Goal: Check status

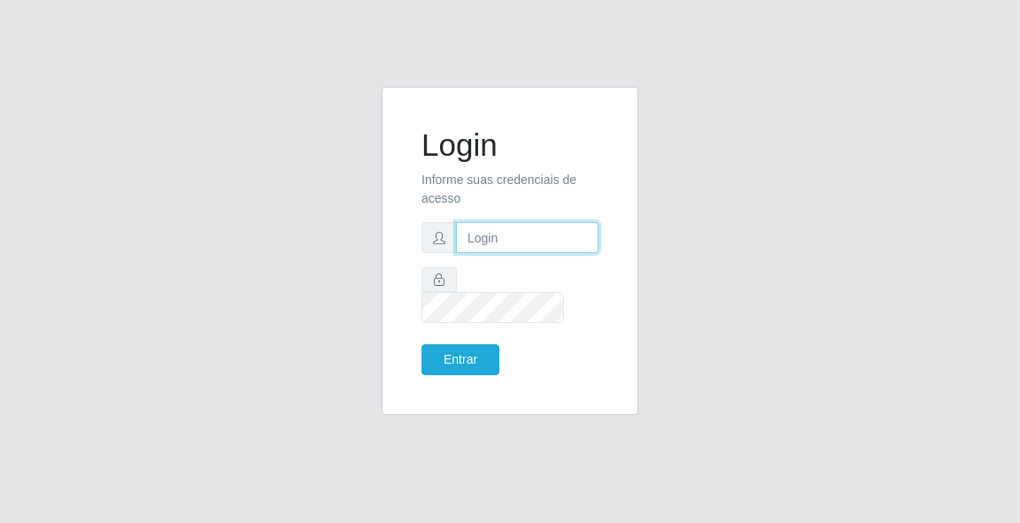
click at [513, 253] on input "text" at bounding box center [527, 237] width 143 height 31
type input "[EMAIL_ADDRESS][DOMAIN_NAME]"
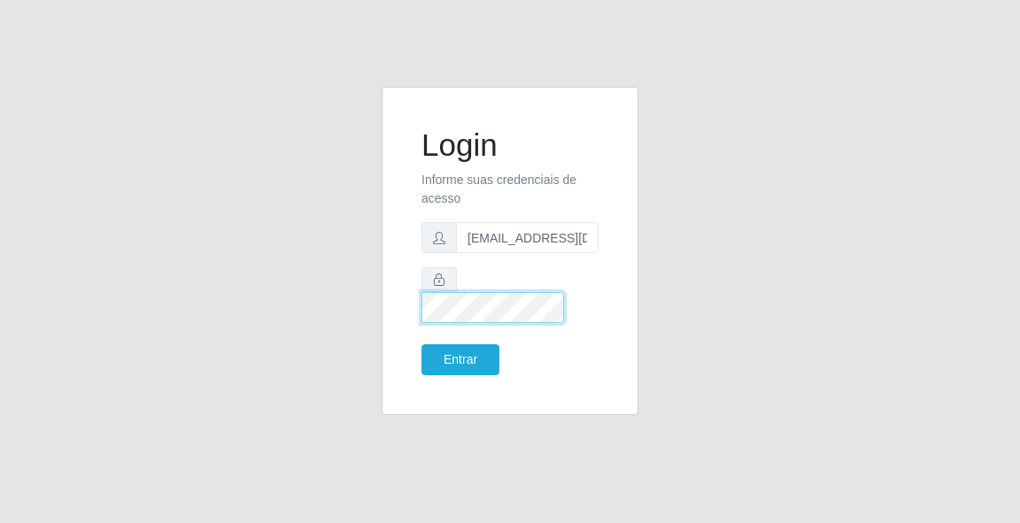
click at [421, 344] on button "Entrar" at bounding box center [460, 359] width 78 height 31
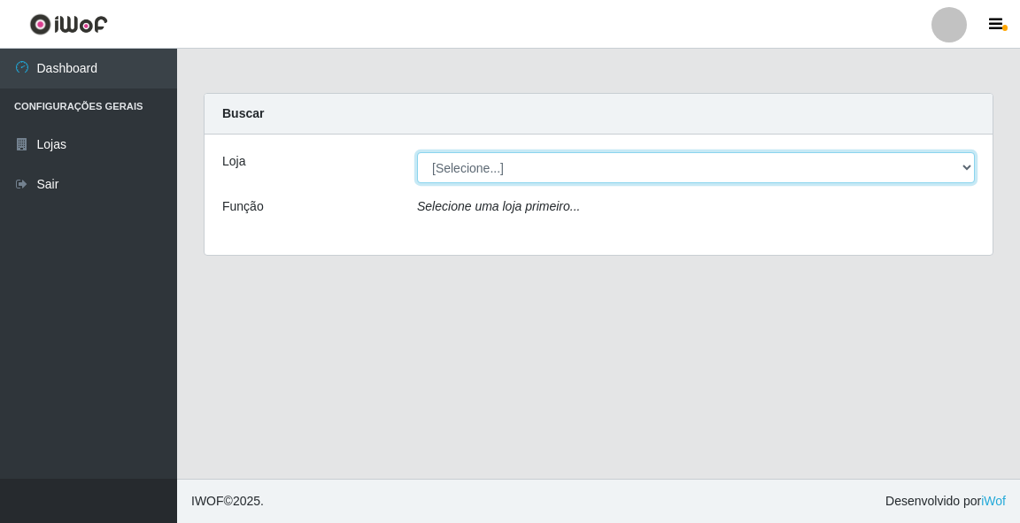
drag, startPoint x: 859, startPoint y: 171, endPoint x: 836, endPoint y: 181, distance: 25.0
click at [859, 171] on select "[Selecione...] Rede Potiguar 5 - Extremoz" at bounding box center [696, 167] width 558 height 31
select select "79"
click at [417, 152] on select "[Selecione...] Rede Potiguar 5 - Extremoz" at bounding box center [696, 167] width 558 height 31
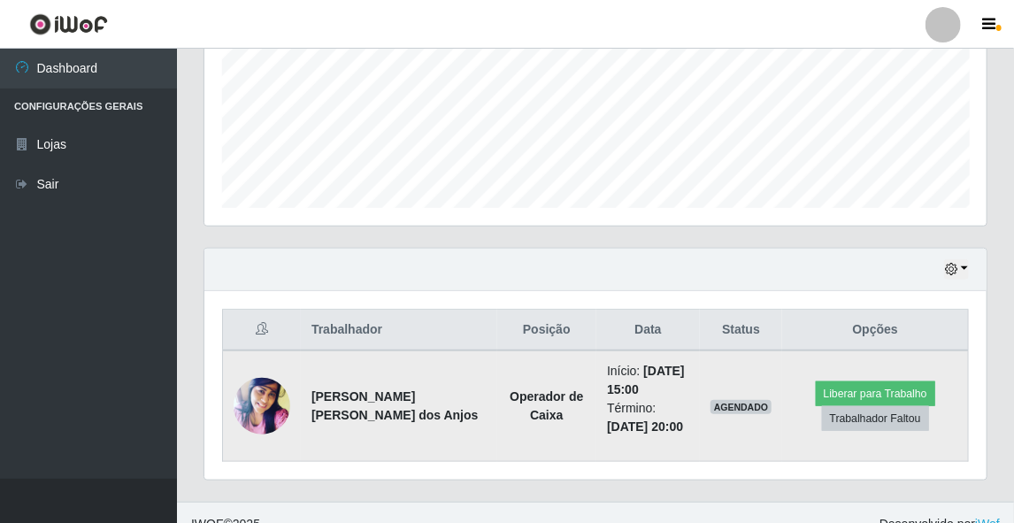
scroll to position [444, 0]
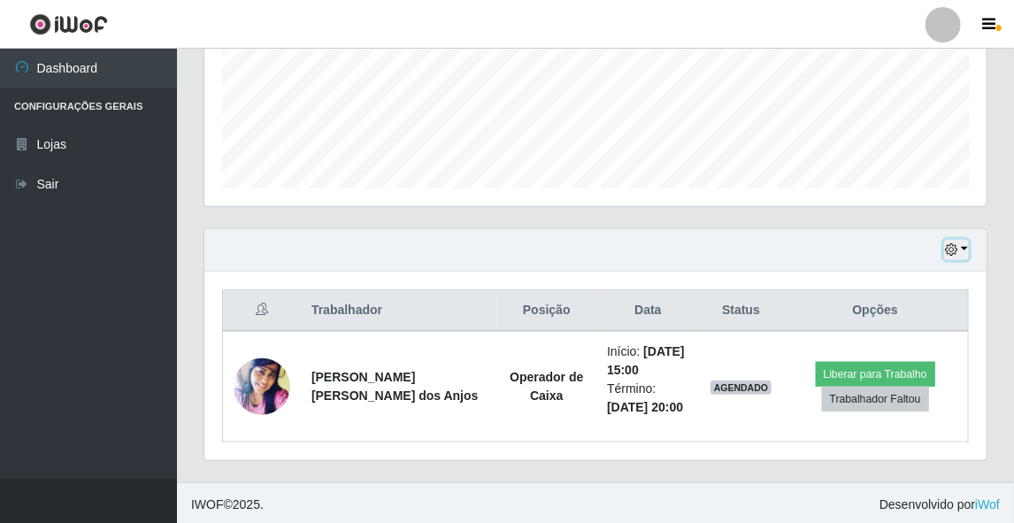
click at [967, 248] on button "button" at bounding box center [957, 250] width 25 height 20
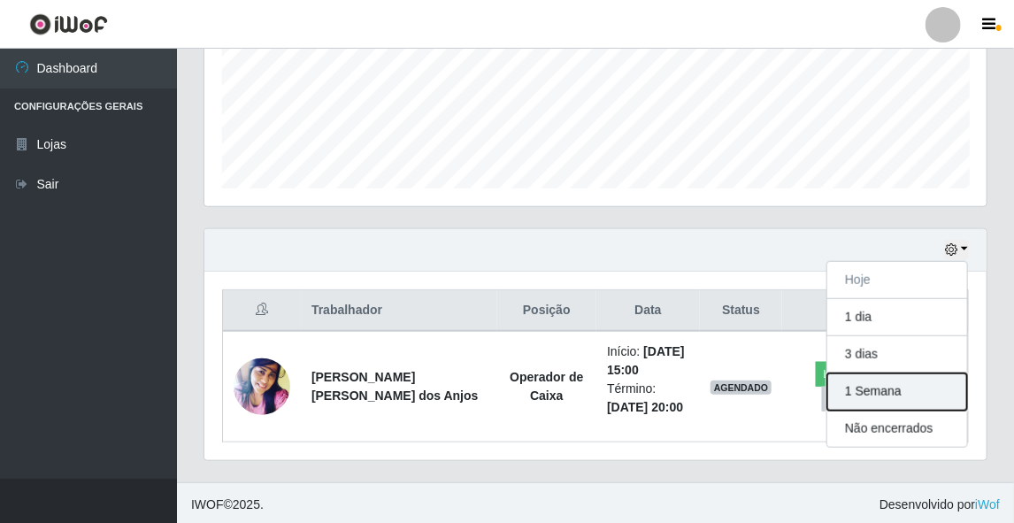
click at [918, 402] on button "1 Semana" at bounding box center [898, 392] width 140 height 37
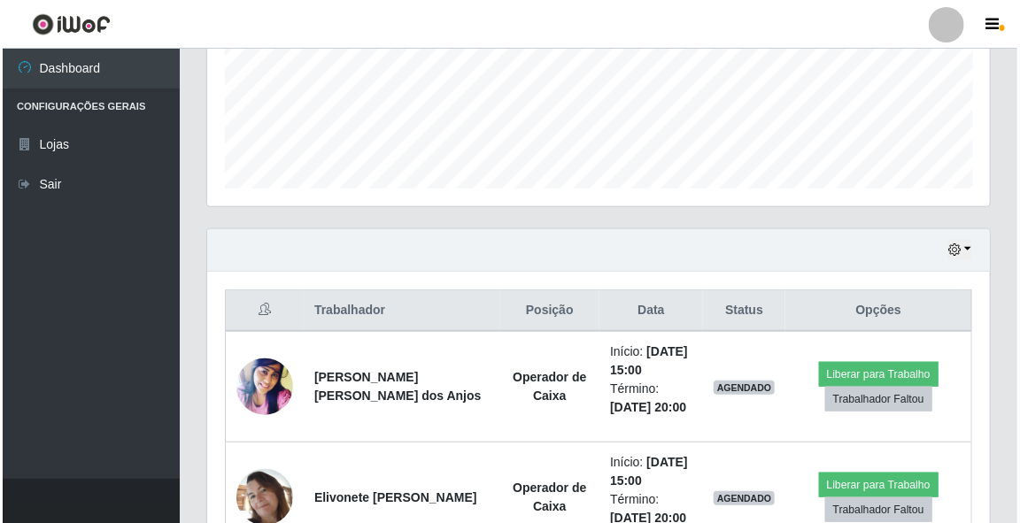
scroll to position [586, 0]
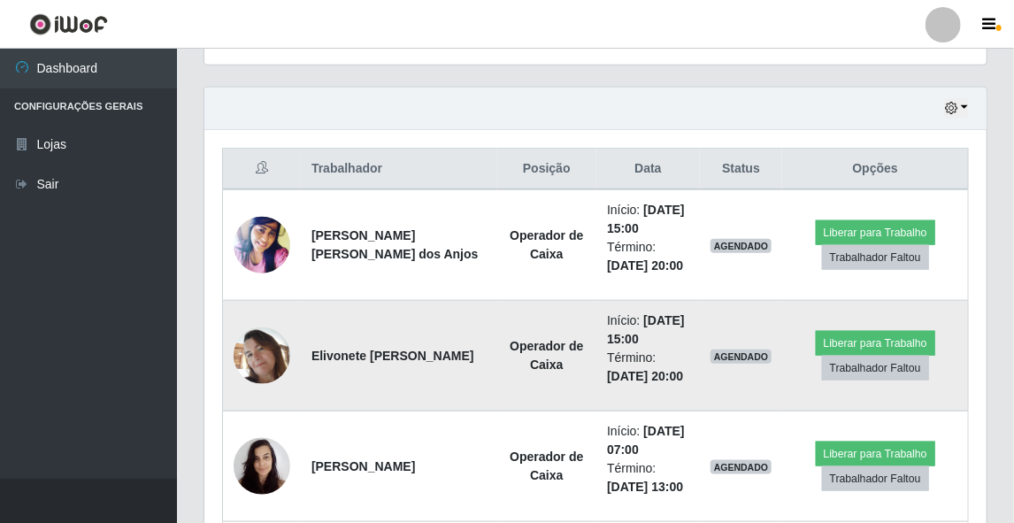
click at [267, 352] on img at bounding box center [262, 356] width 57 height 57
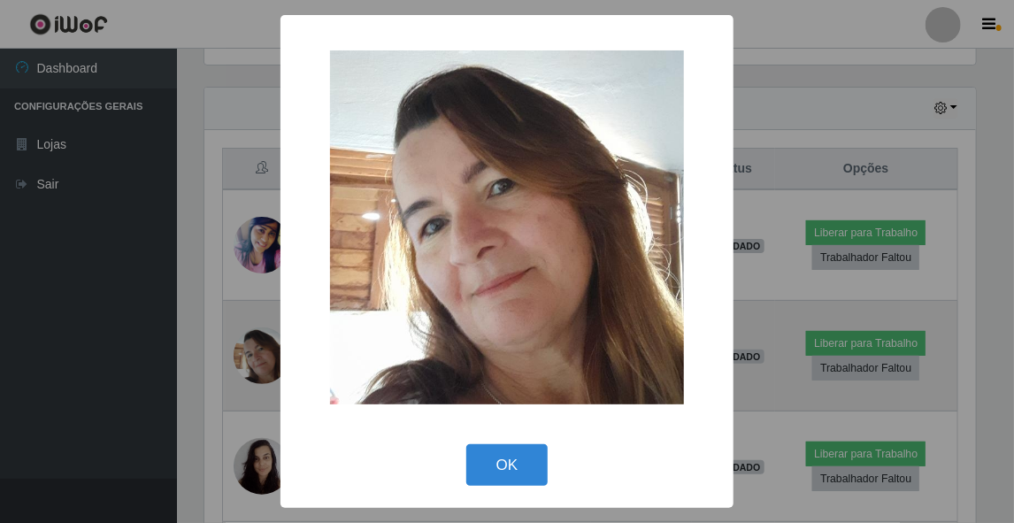
scroll to position [367, 777]
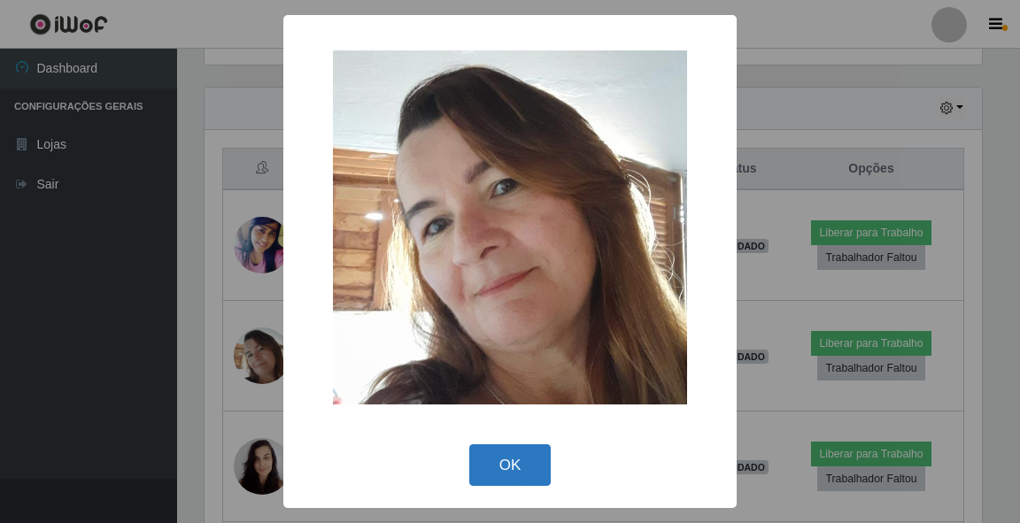
click at [506, 467] on button "OK" at bounding box center [510, 465] width 82 height 42
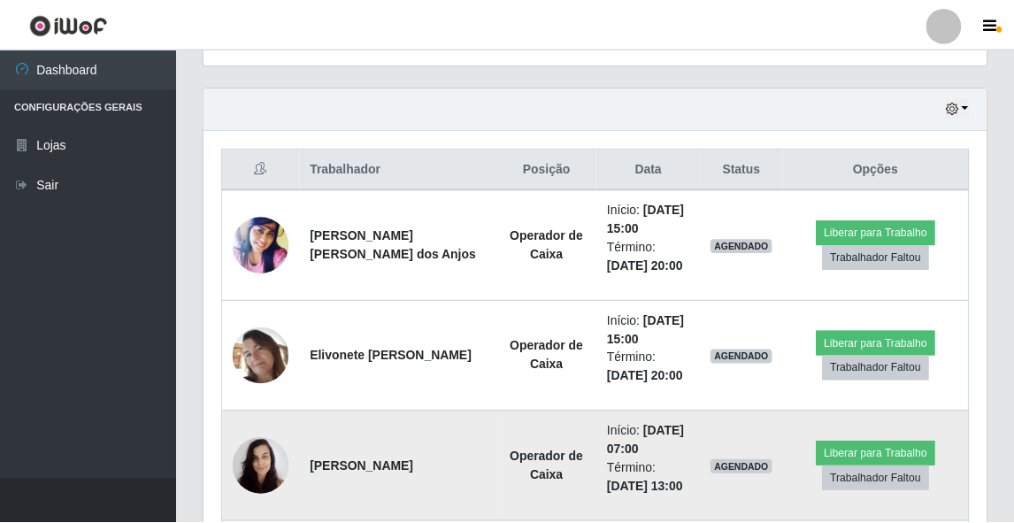
scroll to position [367, 783]
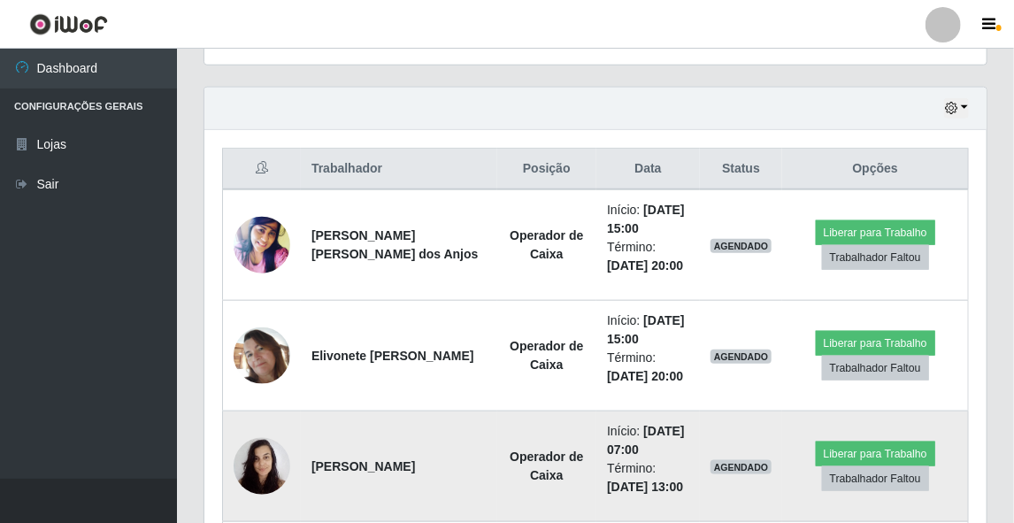
click at [266, 462] on img at bounding box center [262, 465] width 57 height 75
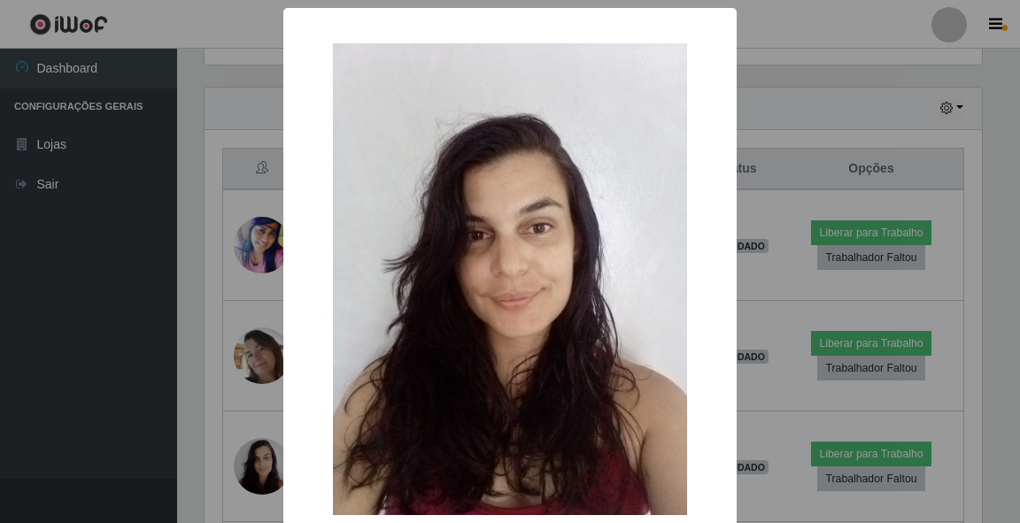
click at [220, 308] on div "× OK Cancel" at bounding box center [510, 261] width 1020 height 523
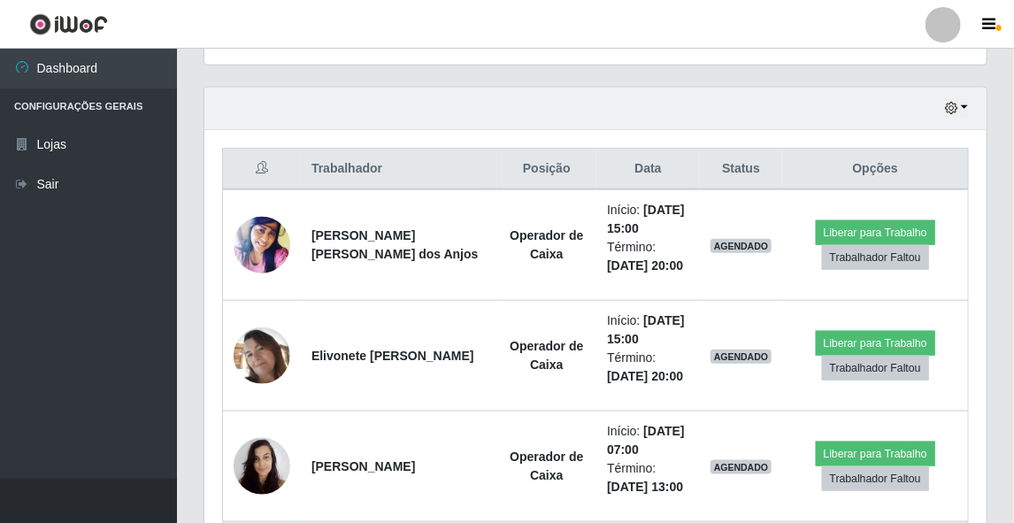
scroll to position [798, 0]
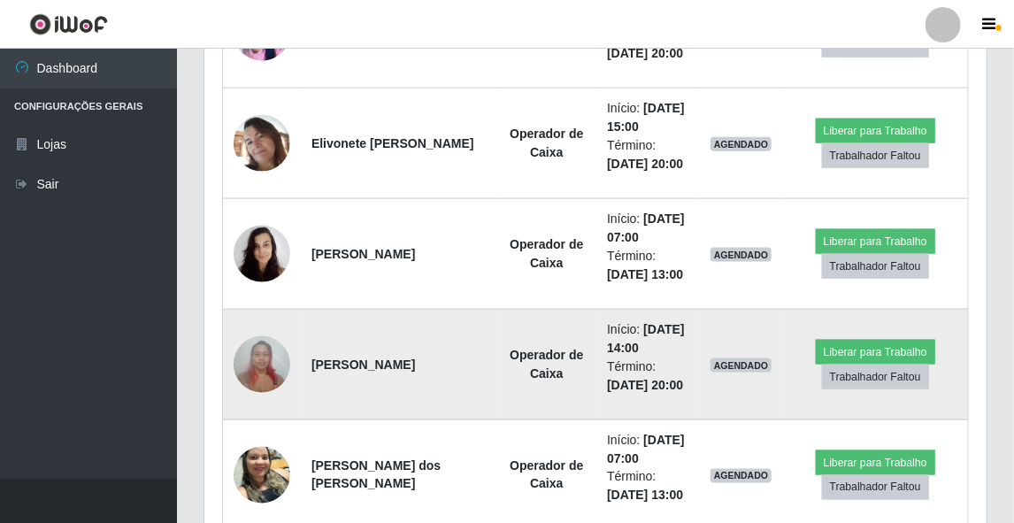
click at [259, 361] on img at bounding box center [262, 364] width 57 height 75
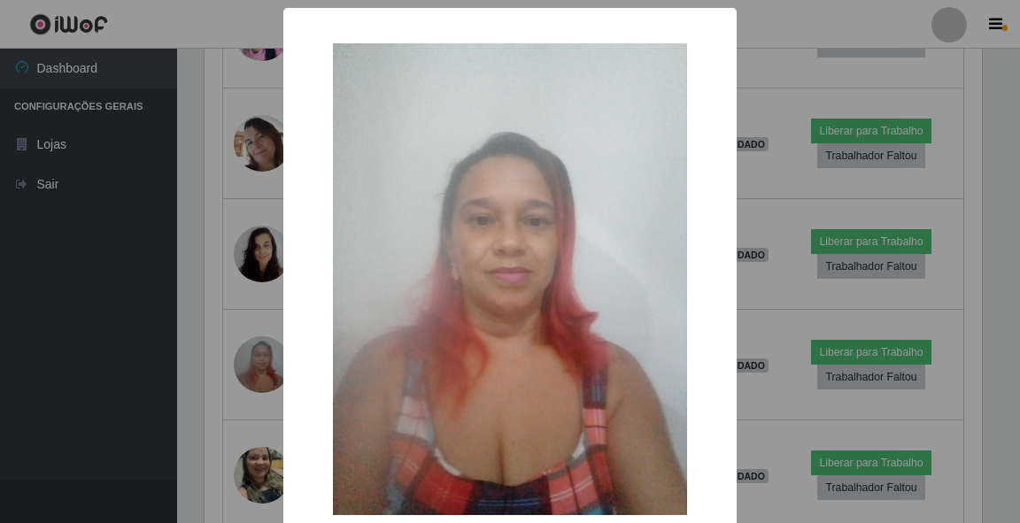
click at [157, 329] on div "× OK Cancel" at bounding box center [510, 261] width 1020 height 523
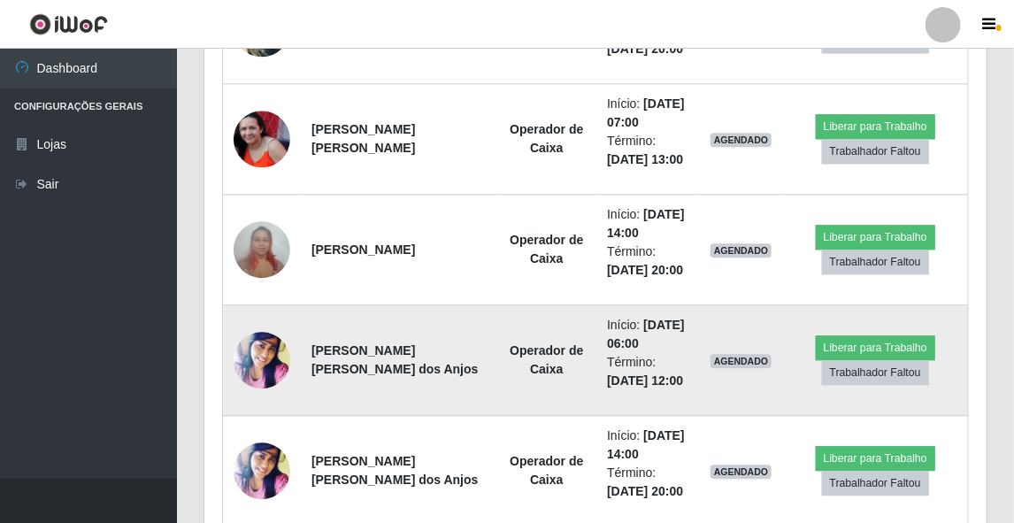
scroll to position [1660, 0]
